Goal: Information Seeking & Learning: Check status

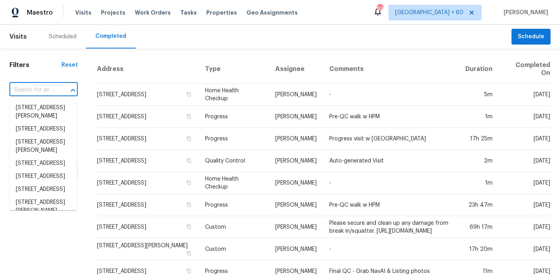
click at [38, 89] on input "text" at bounding box center [32, 90] width 46 height 12
paste input "401 Blackberry Creek Dr, Willow Spring, NC 27592"
type input "401 Blackberry Creek Dr, Willow Spring, NC 27592"
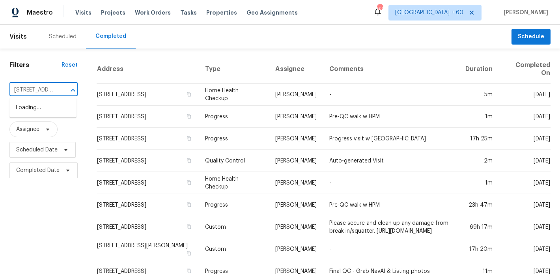
scroll to position [0, 88]
click at [34, 111] on li "[STREET_ADDRESS]" at bounding box center [42, 107] width 67 height 13
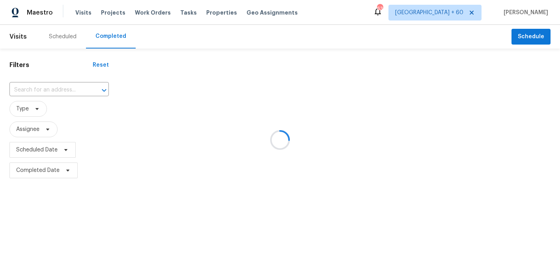
type input "[STREET_ADDRESS]"
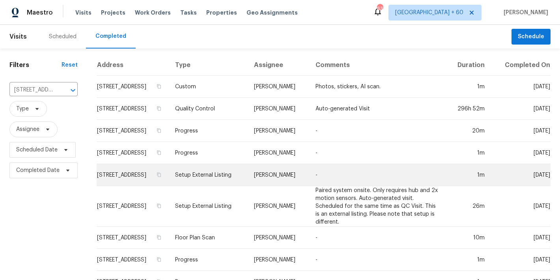
click at [129, 177] on td "[STREET_ADDRESS]" at bounding box center [133, 175] width 72 height 22
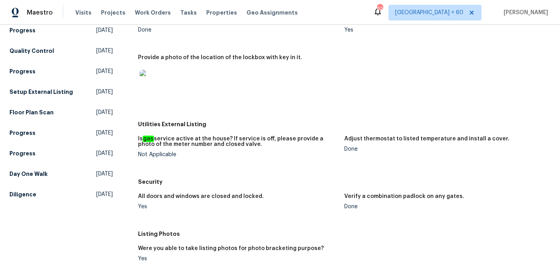
scroll to position [120, 0]
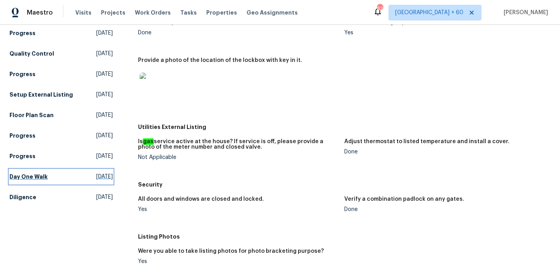
click at [37, 173] on h5 "Day One Walk" at bounding box center [28, 177] width 38 height 8
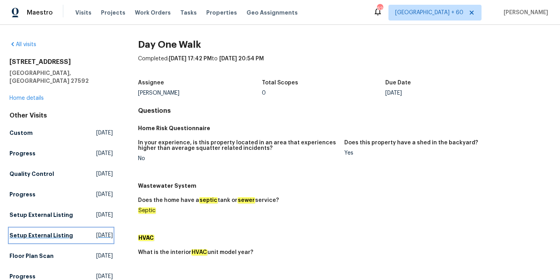
click at [41, 231] on h5 "Setup External Listing" at bounding box center [40, 235] width 63 height 8
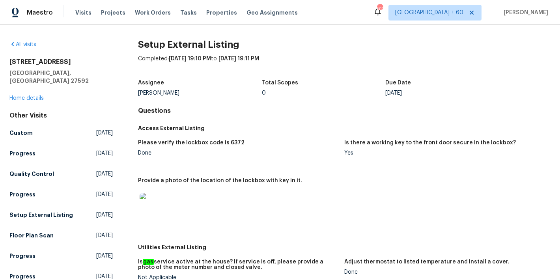
click at [319, 154] on div "Done" at bounding box center [238, 153] width 200 height 6
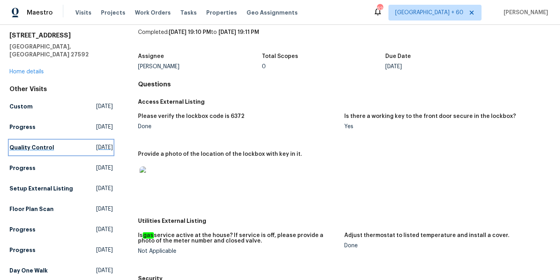
click at [28, 144] on h5 "Quality Control" at bounding box center [31, 148] width 45 height 8
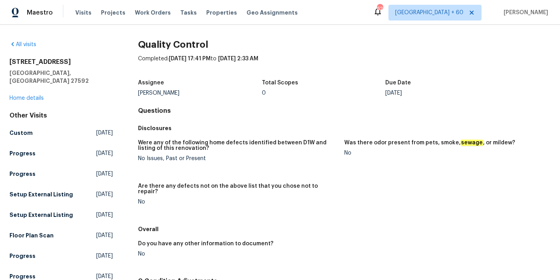
click at [255, 120] on div "Quality Control Completed: 9/5/2025, 17:41 PM to 9/18/2025, 2:33 AM Assignee Wa…" at bounding box center [344, 201] width 412 height 320
click at [24, 146] on link "Progress Thu, Sep 18 2025" at bounding box center [60, 153] width 103 height 14
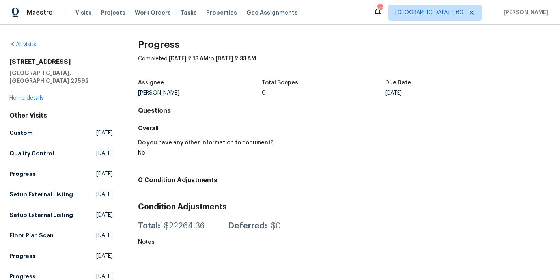
click at [315, 146] on div "Do you have any other information to document?" at bounding box center [238, 145] width 200 height 10
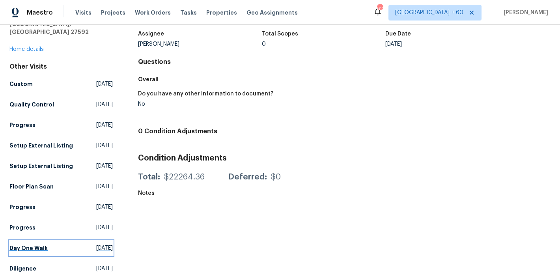
click at [29, 244] on h5 "Day One Walk" at bounding box center [28, 248] width 38 height 8
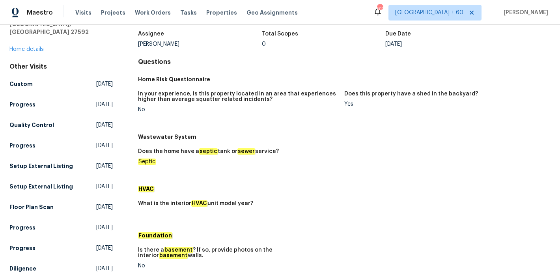
click at [336, 138] on h5 "Wastewater System" at bounding box center [344, 137] width 412 height 8
click at [312, 153] on div "Does the home have a septic tank or sewer service?" at bounding box center [238, 154] width 200 height 10
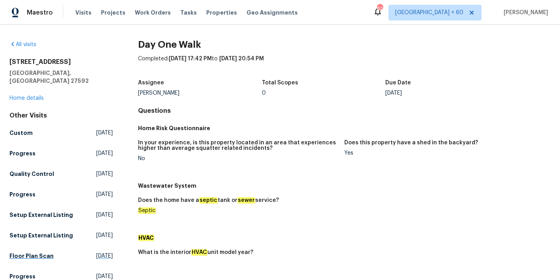
scroll to position [60, 0]
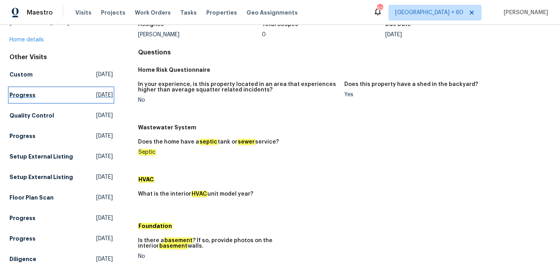
click at [24, 91] on h5 "Progress" at bounding box center [22, 95] width 26 height 8
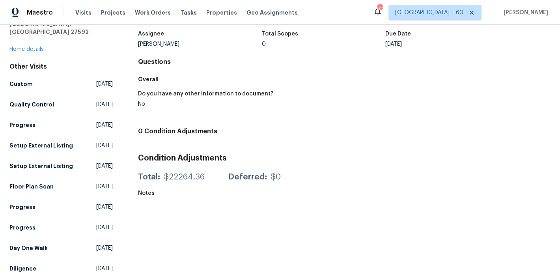
click at [285, 120] on div "Do you have any other information to document? No" at bounding box center [344, 105] width 412 height 38
click at [355, 121] on div "Do you have any other information to document? No" at bounding box center [344, 105] width 412 height 38
click at [50, 142] on h5 "Setup External Listing" at bounding box center [40, 146] width 63 height 8
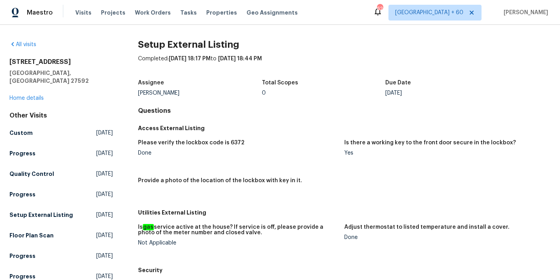
click at [355, 99] on div "Assignee Hunter Anderson Total Scopes 0 Due Date Fri, Sep 12" at bounding box center [344, 87] width 412 height 25
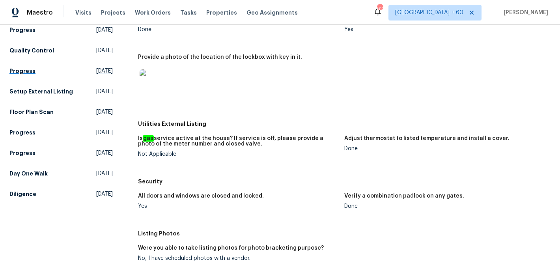
scroll to position [125, 0]
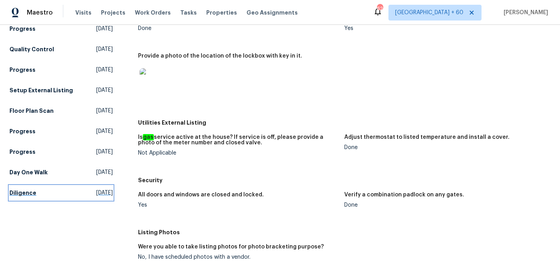
click at [28, 189] on h5 "Diligence" at bounding box center [22, 193] width 27 height 8
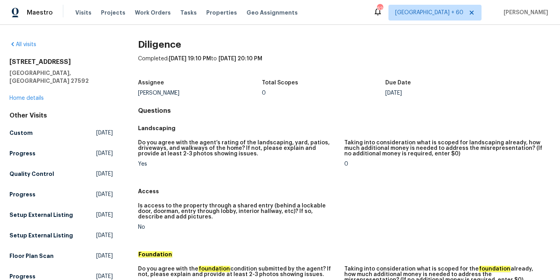
click at [341, 127] on h5 "Landscaping" at bounding box center [344, 128] width 412 height 8
click at [330, 97] on div "Assignee Amanda Horton Total Scopes 0 Due Date Mon, Aug 04" at bounding box center [344, 87] width 412 height 25
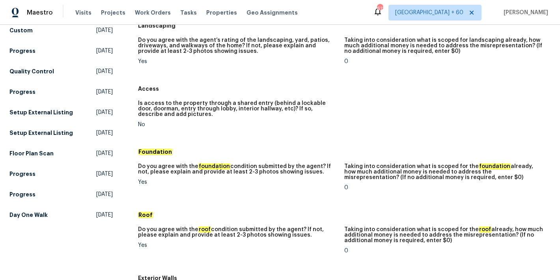
scroll to position [153, 0]
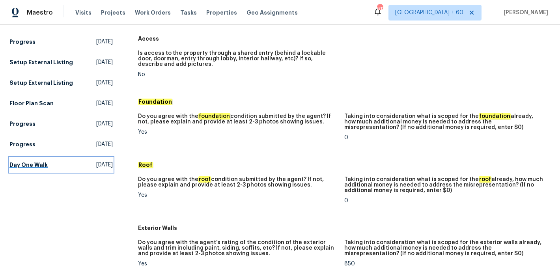
click at [34, 161] on h5 "Day One Walk" at bounding box center [28, 165] width 38 height 8
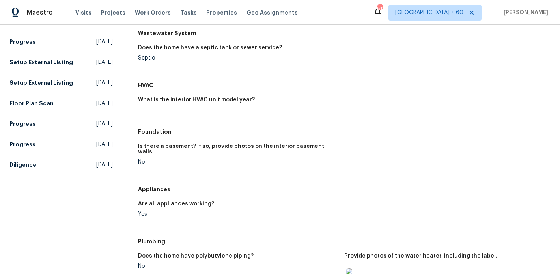
click at [34, 161] on h5 "Diligence" at bounding box center [22, 165] width 27 height 8
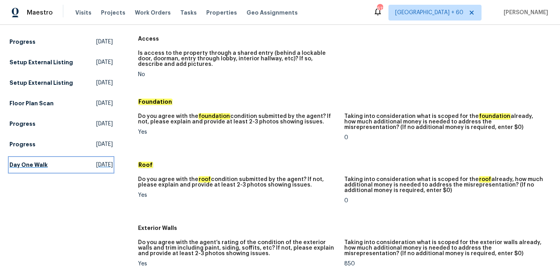
click at [44, 161] on h5 "Day One Walk" at bounding box center [28, 165] width 38 height 8
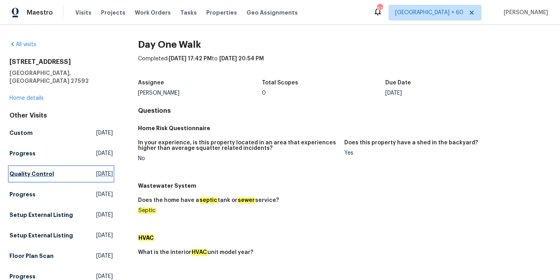
click at [33, 170] on h5 "Quality Control" at bounding box center [31, 174] width 45 height 8
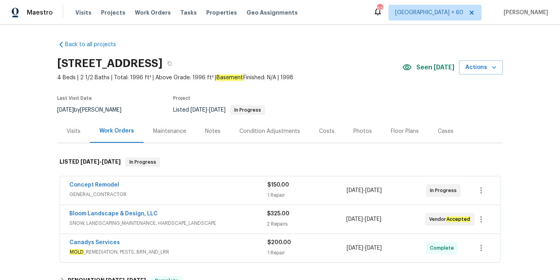
scroll to position [137, 0]
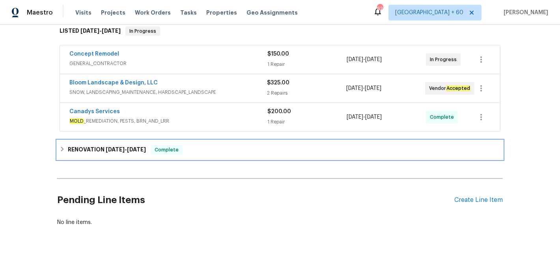
click at [198, 147] on div "RENOVATION 9/5/25 - 9/17/25 Complete" at bounding box center [280, 149] width 441 height 9
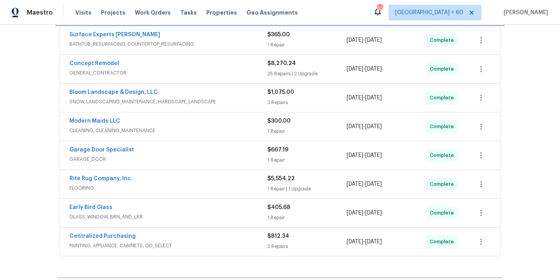
scroll to position [333, 0]
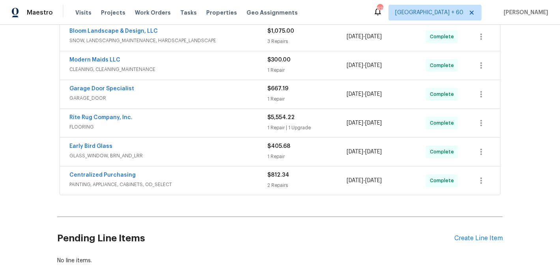
click at [242, 184] on span "PAINTING, APPLIANCE, CABINETS, OD_SELECT" at bounding box center [168, 185] width 198 height 8
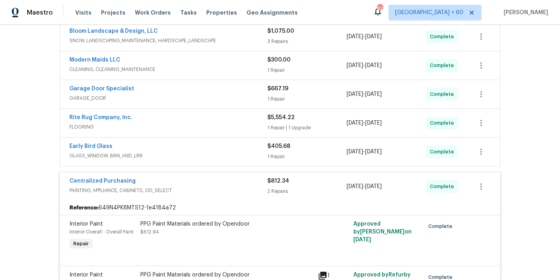
click at [244, 148] on div "Early Bird Glass" at bounding box center [168, 146] width 198 height 9
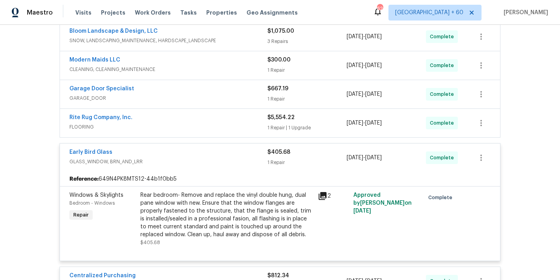
scroll to position [303, 0]
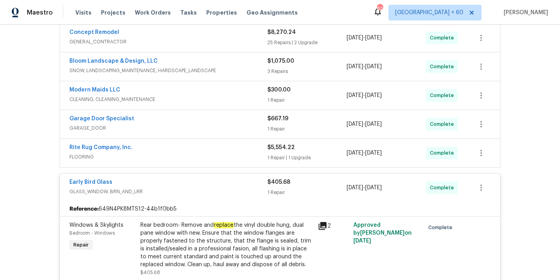
click at [242, 148] on div "Rite Rug Company, Inc." at bounding box center [168, 148] width 198 height 9
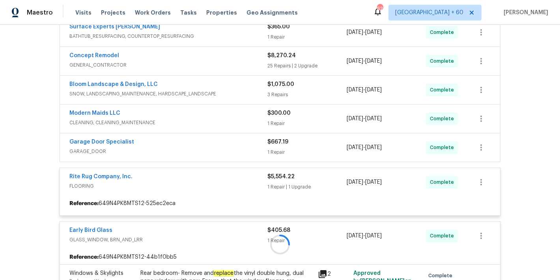
scroll to position [280, 0]
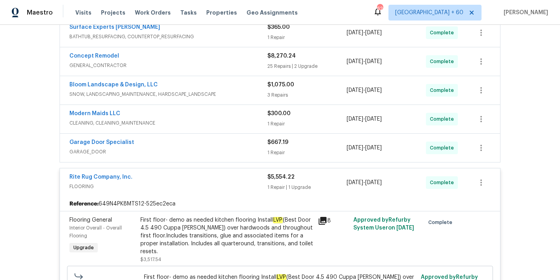
click at [240, 149] on span "GARAGE_DOOR" at bounding box center [168, 152] width 198 height 8
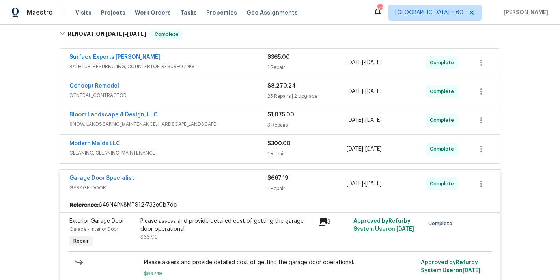
scroll to position [241, 0]
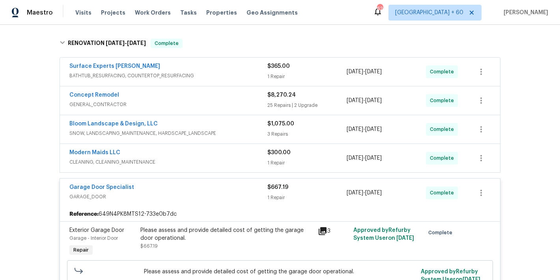
click at [241, 158] on span "CLEANING, CLEANING_MAINTENANCE" at bounding box center [168, 162] width 198 height 8
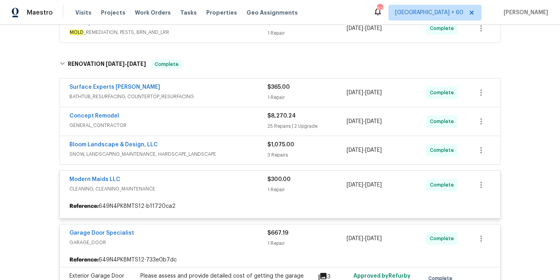
scroll to position [215, 0]
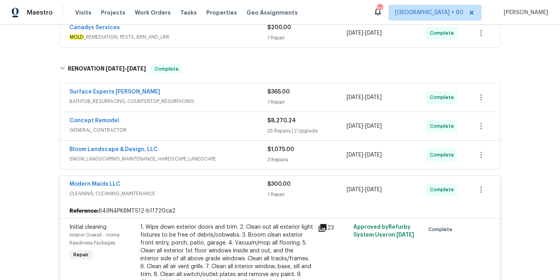
click at [248, 155] on span "SNOW, LANDSCAPING_MAINTENANCE, HARDSCAPE_LANDSCAPE" at bounding box center [168, 159] width 198 height 8
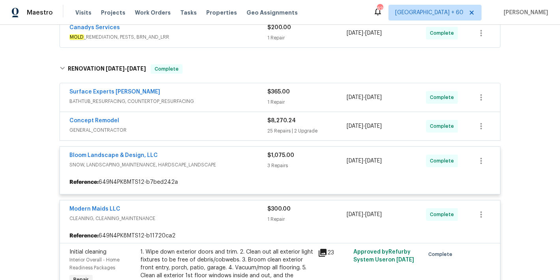
scroll to position [192, 0]
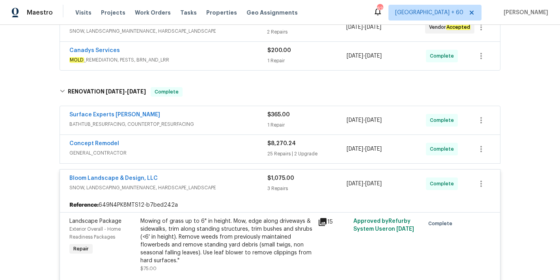
click at [232, 147] on div "Concept Remodel" at bounding box center [168, 144] width 198 height 9
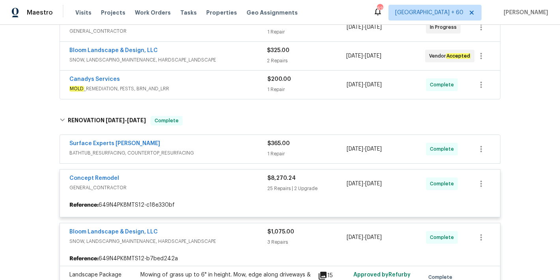
scroll to position [155, 0]
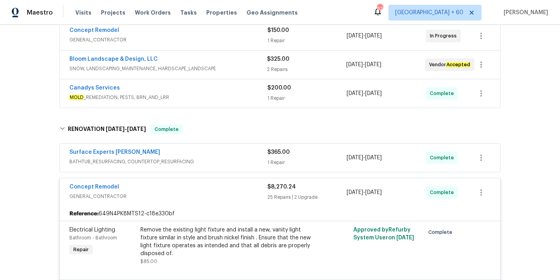
click at [246, 159] on span "BATHTUB_RESURFACING, COUNTERTOP_RESURFACING" at bounding box center [168, 162] width 198 height 8
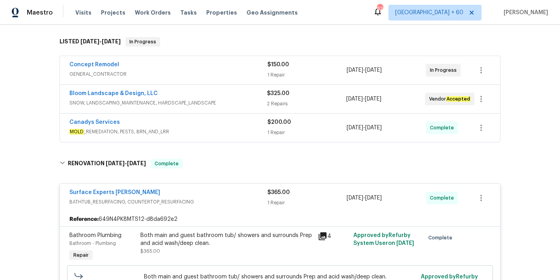
scroll to position [116, 0]
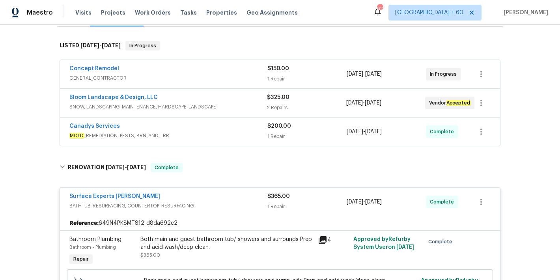
click at [245, 132] on span "MOLD _REMEDIATION, PESTS, BRN_AND_LRR" at bounding box center [168, 136] width 198 height 8
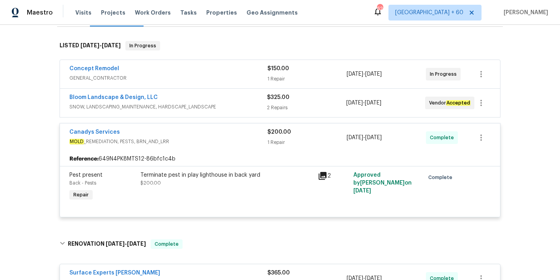
scroll to position [91, 0]
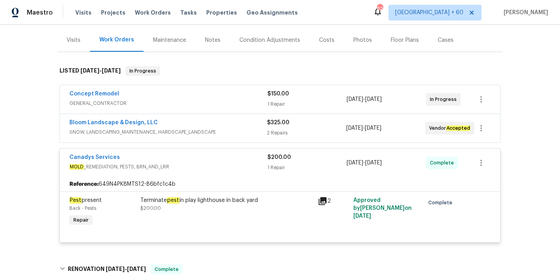
click at [248, 132] on span "SNOW, LANDSCAPING_MAINTENANCE, HARDSCAPE_LANDSCAPE" at bounding box center [168, 132] width 198 height 8
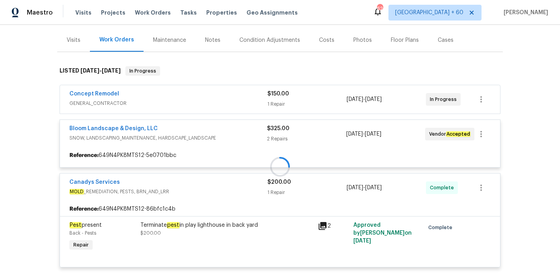
scroll to position [67, 0]
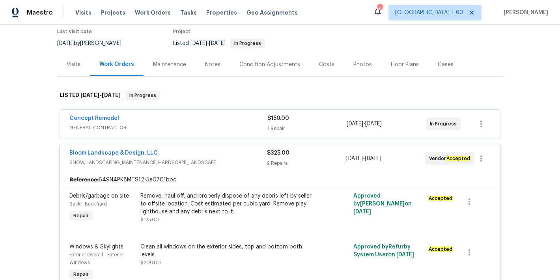
click at [251, 127] on span "GENERAL_CONTRACTOR" at bounding box center [168, 128] width 198 height 8
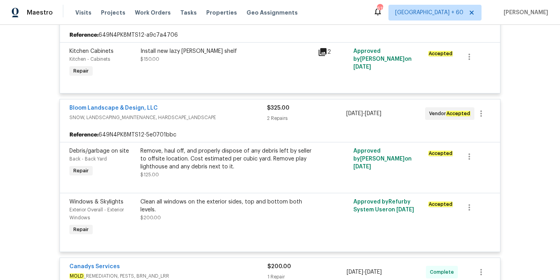
scroll to position [310, 0]
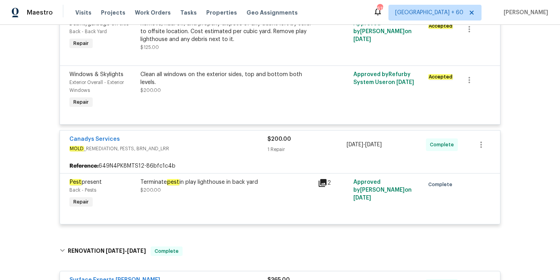
click at [198, 189] on div "Terminate pest in play lighthouse in back yard $200.00" at bounding box center [226, 186] width 173 height 16
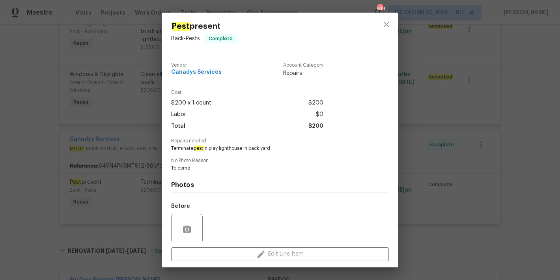
click at [226, 149] on span "Terminate pest in play lighthouse in back yard" at bounding box center [269, 148] width 196 height 7
copy span "Terminate pest in play lighthouse in back yard"
click at [226, 82] on div "Vendor Canadys Services Account Category Repairs" at bounding box center [280, 73] width 218 height 34
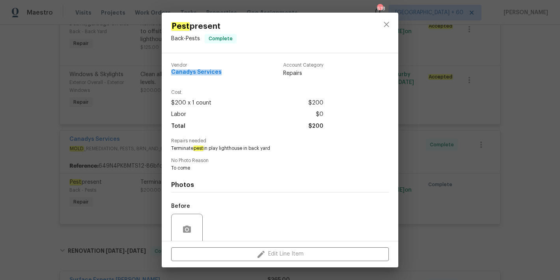
drag, startPoint x: 224, startPoint y: 75, endPoint x: 168, endPoint y: 74, distance: 56.8
click at [168, 74] on div "Vendor Canadys Services Account Category Repairs Cost $200 x 1 count $200 Labor…" at bounding box center [280, 147] width 237 height 188
copy span "Canadys Services"
click at [516, 59] on div "Pest present Back - Pests Complete Vendor Canadys Services Account Category Rep…" at bounding box center [280, 140] width 560 height 280
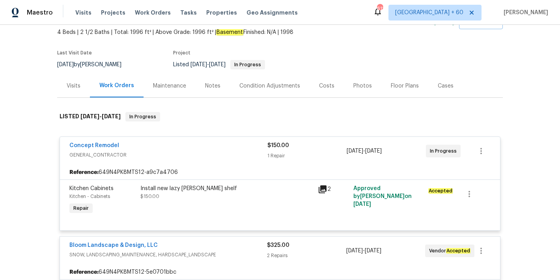
scroll to position [27, 0]
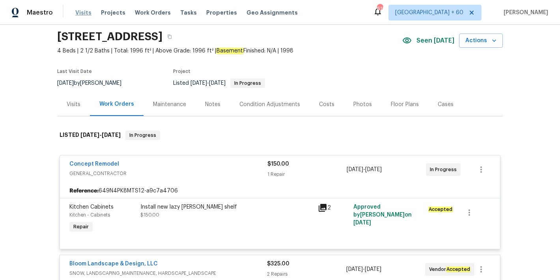
click at [86, 13] on span "Visits" at bounding box center [83, 13] width 16 height 8
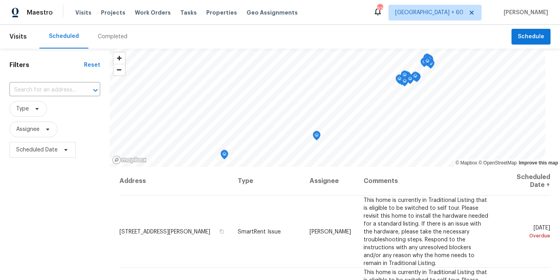
click at [115, 37] on div "Completed" at bounding box center [113, 37] width 30 height 8
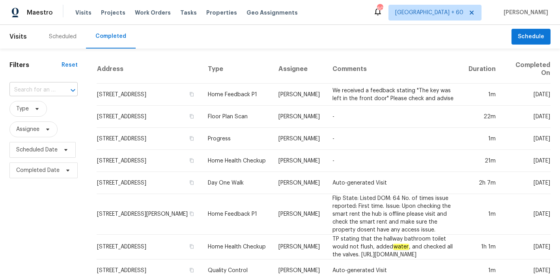
click at [45, 90] on input "text" at bounding box center [32, 90] width 46 height 12
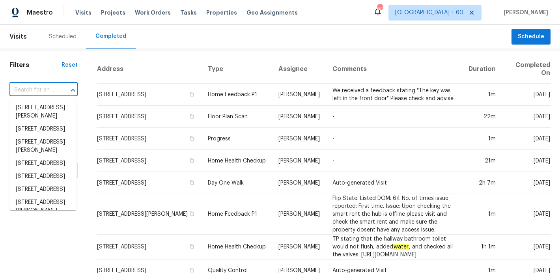
paste input "7116 Winery Ln, Charlotte, NC 28227"
type input "7116 Winery Ln, Charlotte, NC 28227"
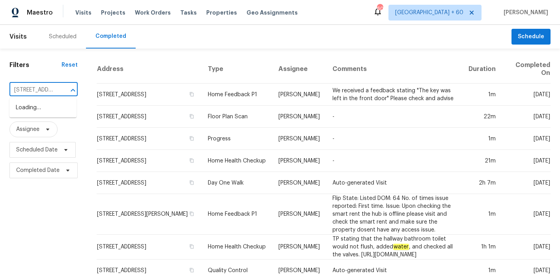
scroll to position [0, 52]
click at [34, 114] on li "7116 Winery Ln, Charlotte, NC 28227" at bounding box center [42, 107] width 67 height 13
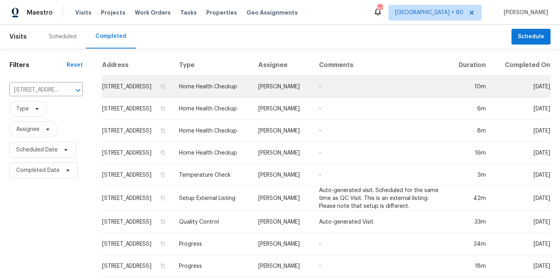
click at [126, 92] on td "7116 Winery Ln, Charlotte, NC 28227" at bounding box center [137, 87] width 71 height 22
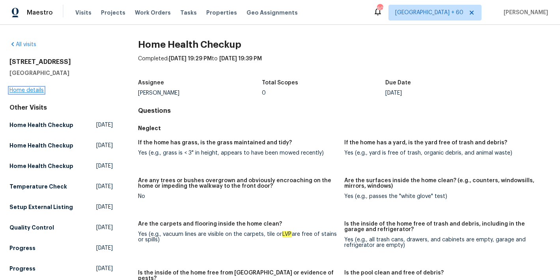
click at [30, 92] on link "Home details" at bounding box center [26, 91] width 34 height 6
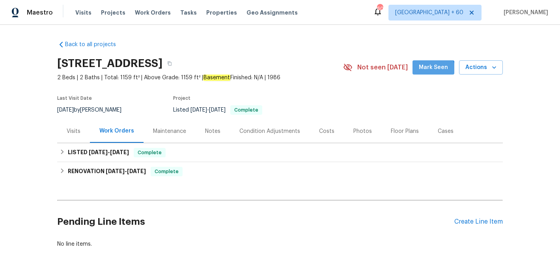
click at [432, 69] on span "Mark Seen" at bounding box center [433, 68] width 29 height 10
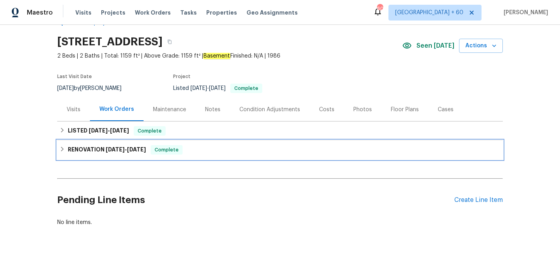
click at [136, 147] on span "4/14/25" at bounding box center [136, 150] width 19 height 6
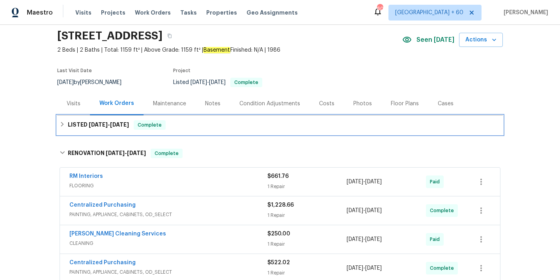
click at [119, 126] on span "9/19/25" at bounding box center [119, 125] width 19 height 6
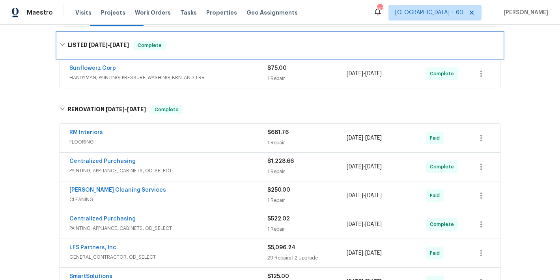
scroll to position [125, 0]
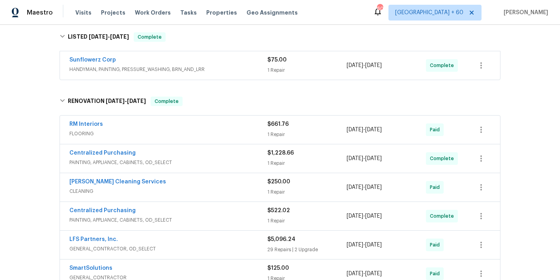
click at [236, 64] on div "Sunflowerz Corp" at bounding box center [168, 60] width 198 height 9
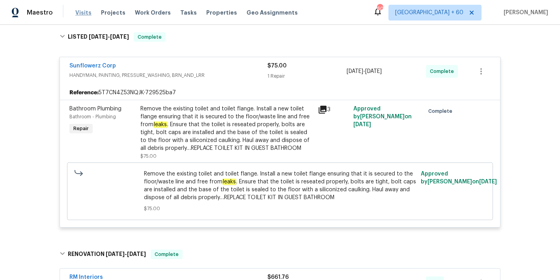
click at [86, 12] on span "Visits" at bounding box center [83, 13] width 16 height 8
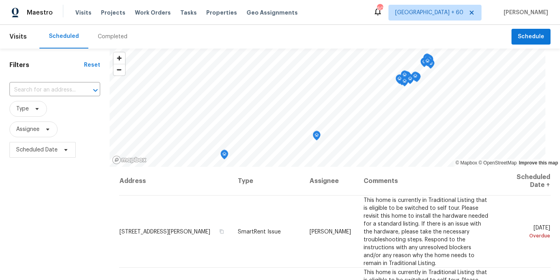
click at [108, 39] on div "Completed" at bounding box center [113, 37] width 30 height 8
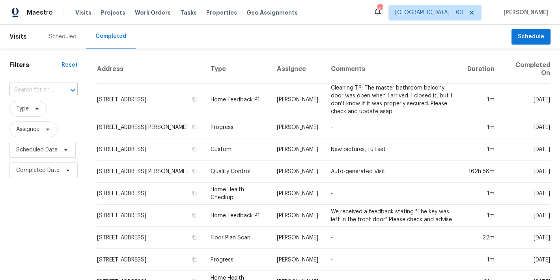
click at [54, 88] on input "text" at bounding box center [32, 90] width 46 height 12
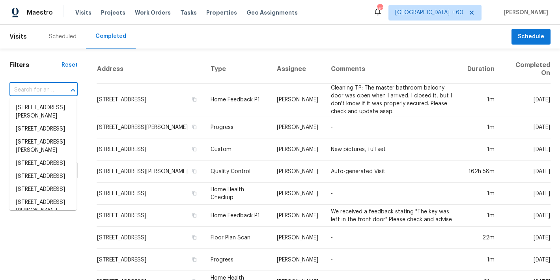
paste input "4958 N Lister Ave, Kansas City, MO 64119"
type input "4958 N Lister Ave, Kansas City, MO 64119"
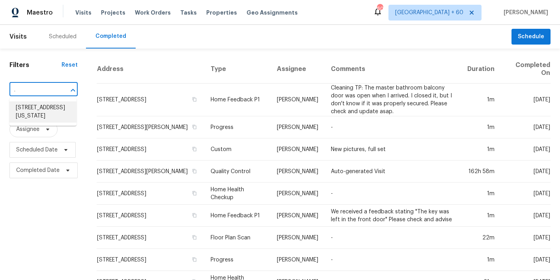
click at [33, 116] on li "4958 N Lister Ave, Kansas City, MO 64119" at bounding box center [42, 111] width 67 height 21
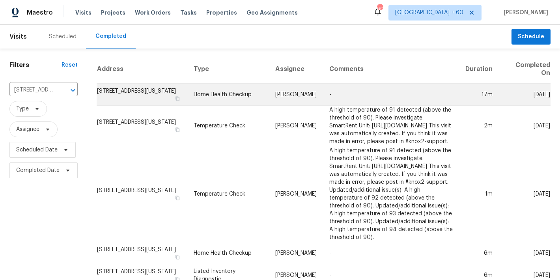
click at [110, 97] on td "4958 N Lister Ave, Kansas City, MO 64119" at bounding box center [142, 95] width 91 height 22
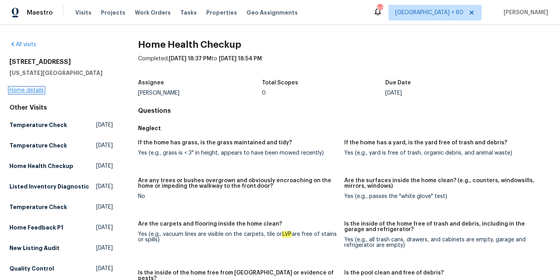
click at [13, 91] on link "Home details" at bounding box center [26, 91] width 34 height 6
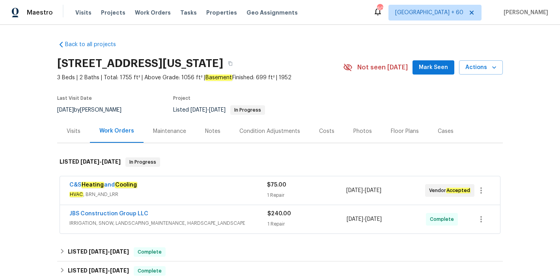
click at [432, 68] on span "Mark Seen" at bounding box center [433, 68] width 29 height 10
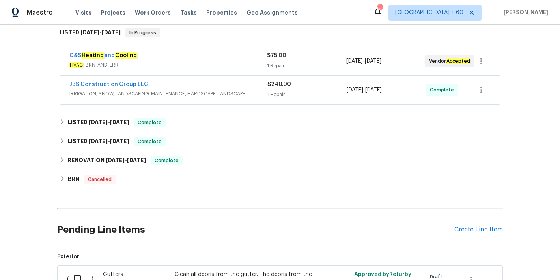
scroll to position [131, 0]
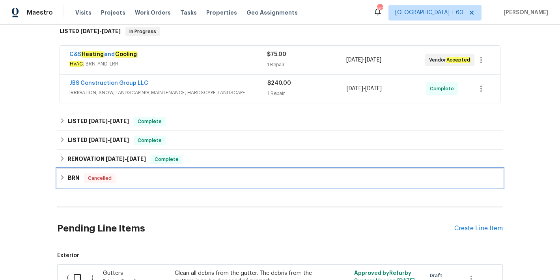
click at [121, 177] on div "BRN Cancelled" at bounding box center [280, 178] width 441 height 9
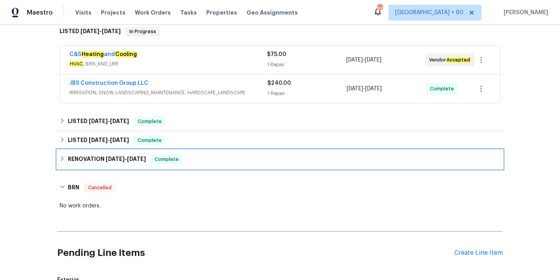
click at [117, 163] on h6 "RENOVATION 6/10/25 - 7/8/25" at bounding box center [107, 159] width 78 height 9
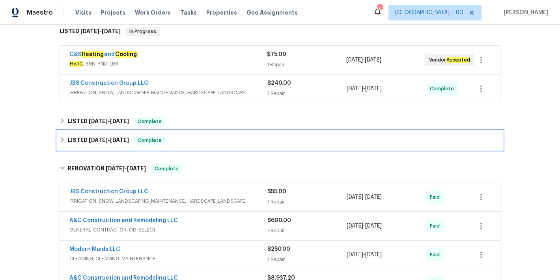
click at [115, 146] on div "LISTED 7/24/25 - 7/31/25 Complete" at bounding box center [280, 140] width 446 height 19
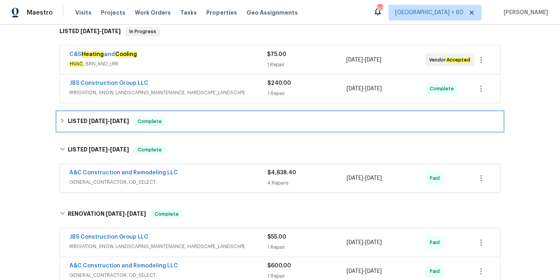
click at [111, 125] on h6 "LISTED 8/10/25 - 8/16/25" at bounding box center [98, 121] width 61 height 9
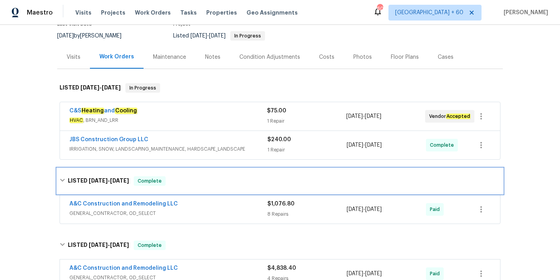
scroll to position [73, 0]
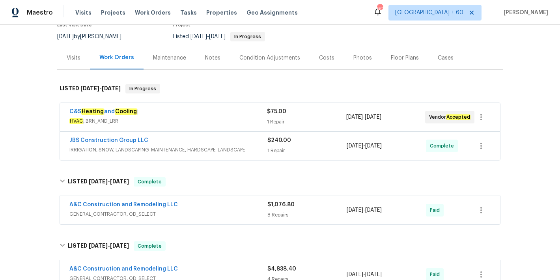
click at [304, 147] on div "1 Repair" at bounding box center [306, 151] width 79 height 8
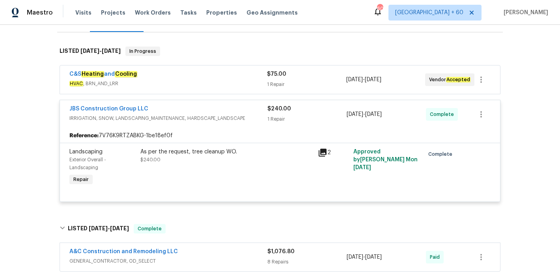
scroll to position [111, 0]
click at [234, 78] on div "C&S Heating and Cooling" at bounding box center [168, 74] width 198 height 9
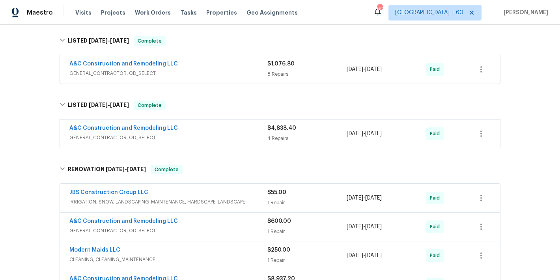
scroll to position [391, 0]
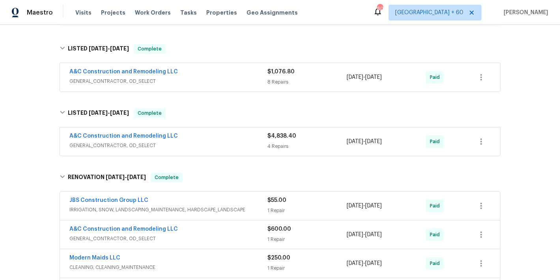
click at [231, 143] on span "GENERAL_CONTRACTOR, OD_SELECT" at bounding box center [168, 146] width 198 height 8
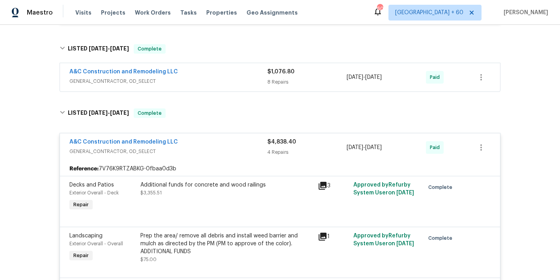
click at [249, 77] on div "A&C Construction and Remodeling LLC" at bounding box center [168, 72] width 198 height 9
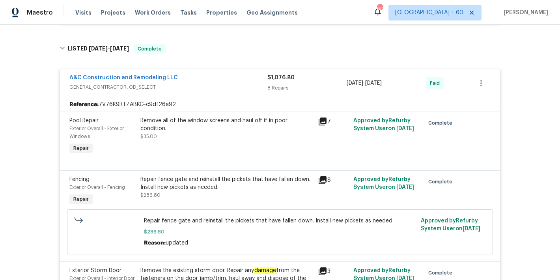
click at [534, 90] on div "Back to all projects 4958 N Lister Ave, Kansas City, MO 64119 3 Beds | 2 Baths …" at bounding box center [280, 152] width 560 height 255
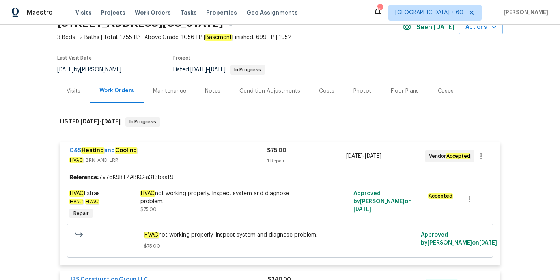
scroll to position [0, 0]
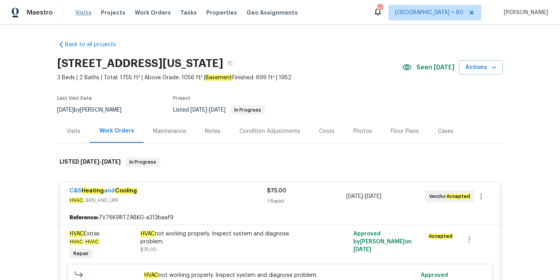
click at [84, 13] on span "Visits" at bounding box center [83, 13] width 16 height 8
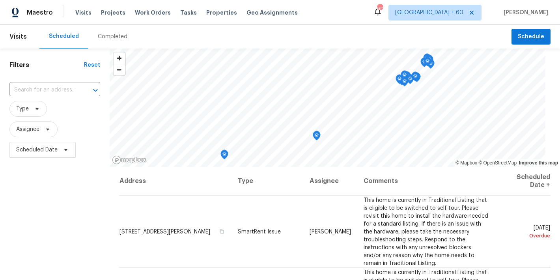
click at [118, 39] on div "Completed" at bounding box center [113, 37] width 30 height 8
